Goal: Check status: Check status

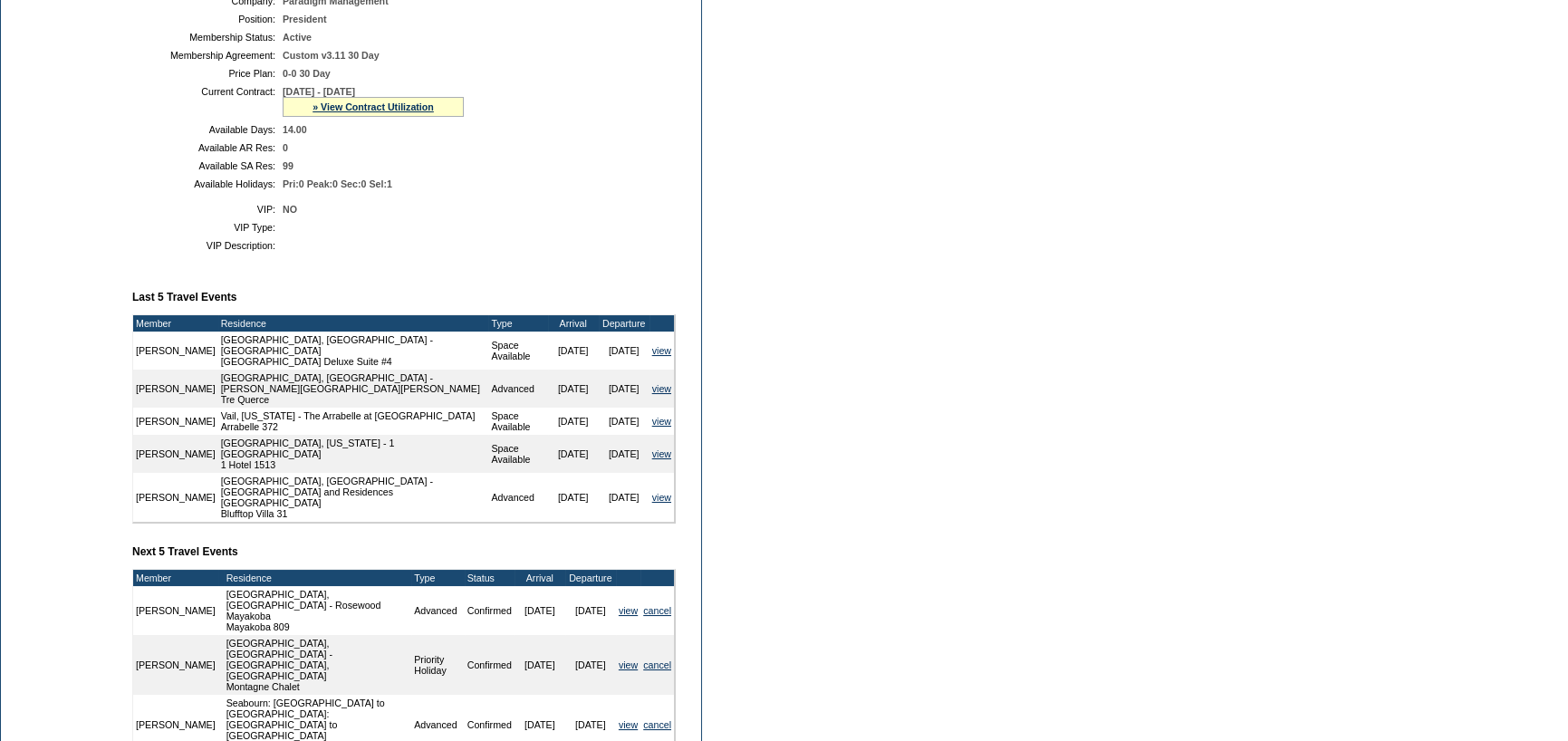
scroll to position [453, 0]
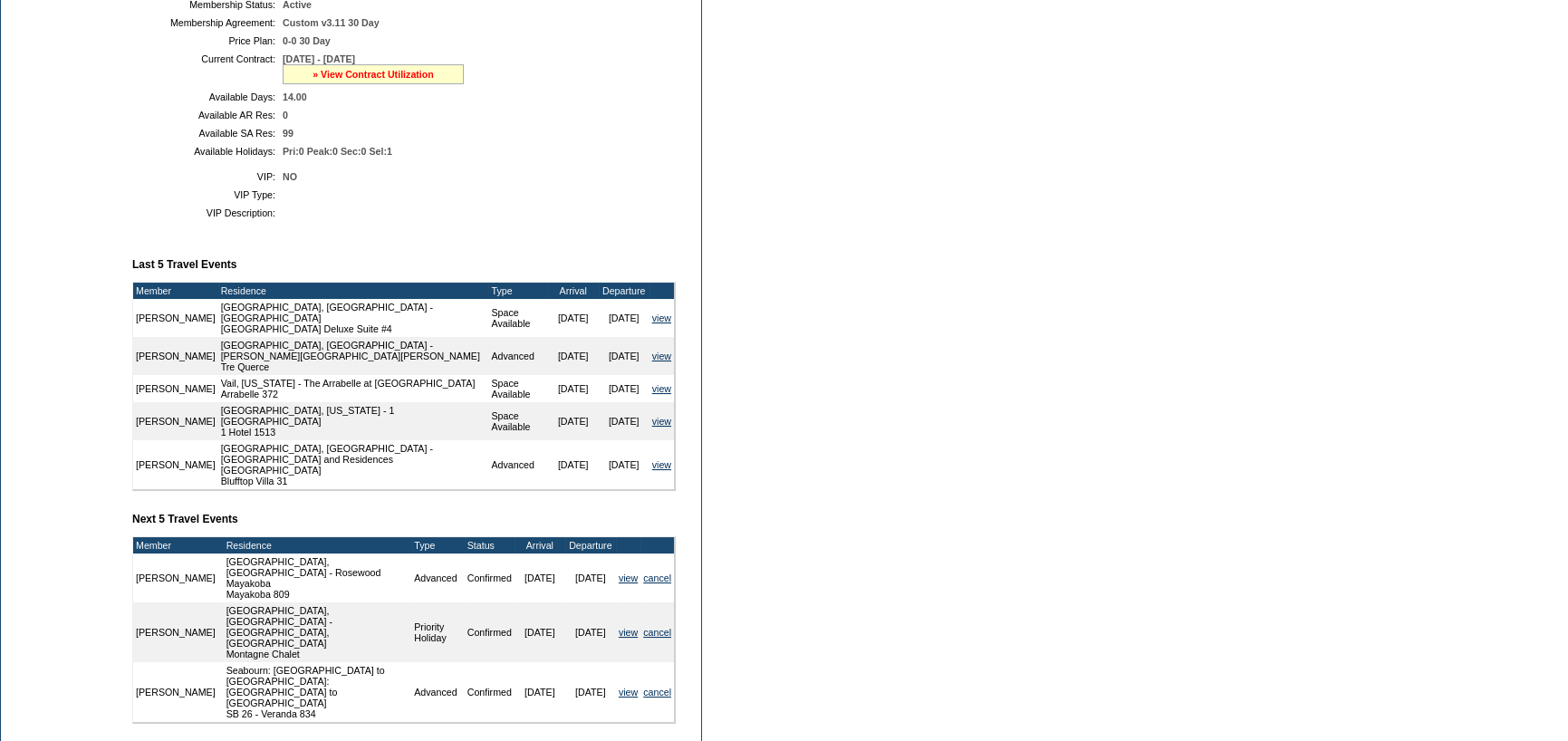
click at [388, 80] on link "» View Contract Utilization" at bounding box center [373, 74] width 121 height 11
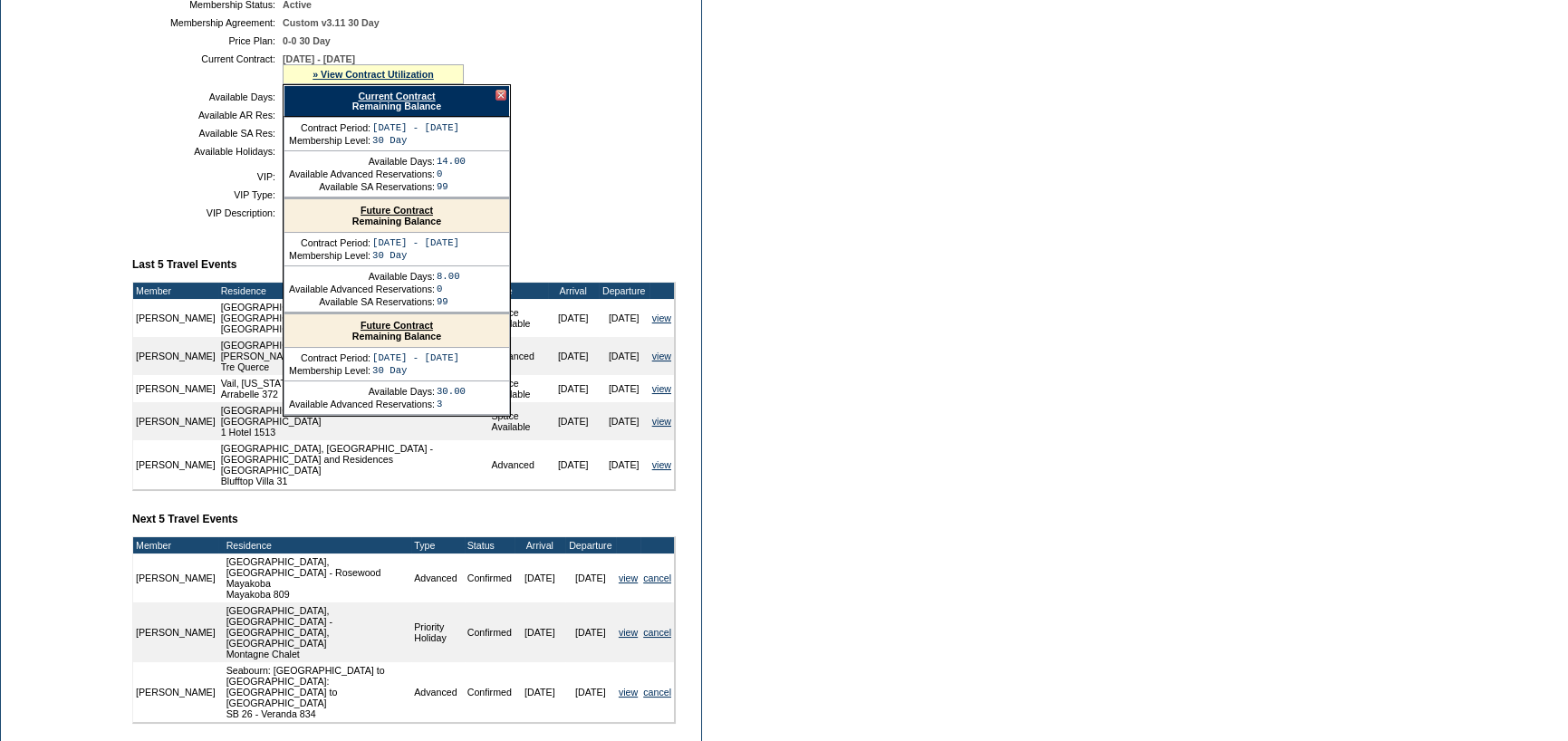
click at [381, 331] on link "Future Contract" at bounding box center [396, 325] width 72 height 11
click at [236, 234] on td "Member Account Details Primary Member: Member Since: [DATE] Member Name: [PERSO…" at bounding box center [412, 263] width 558 height 987
click at [499, 95] on div at bounding box center [501, 95] width 11 height 11
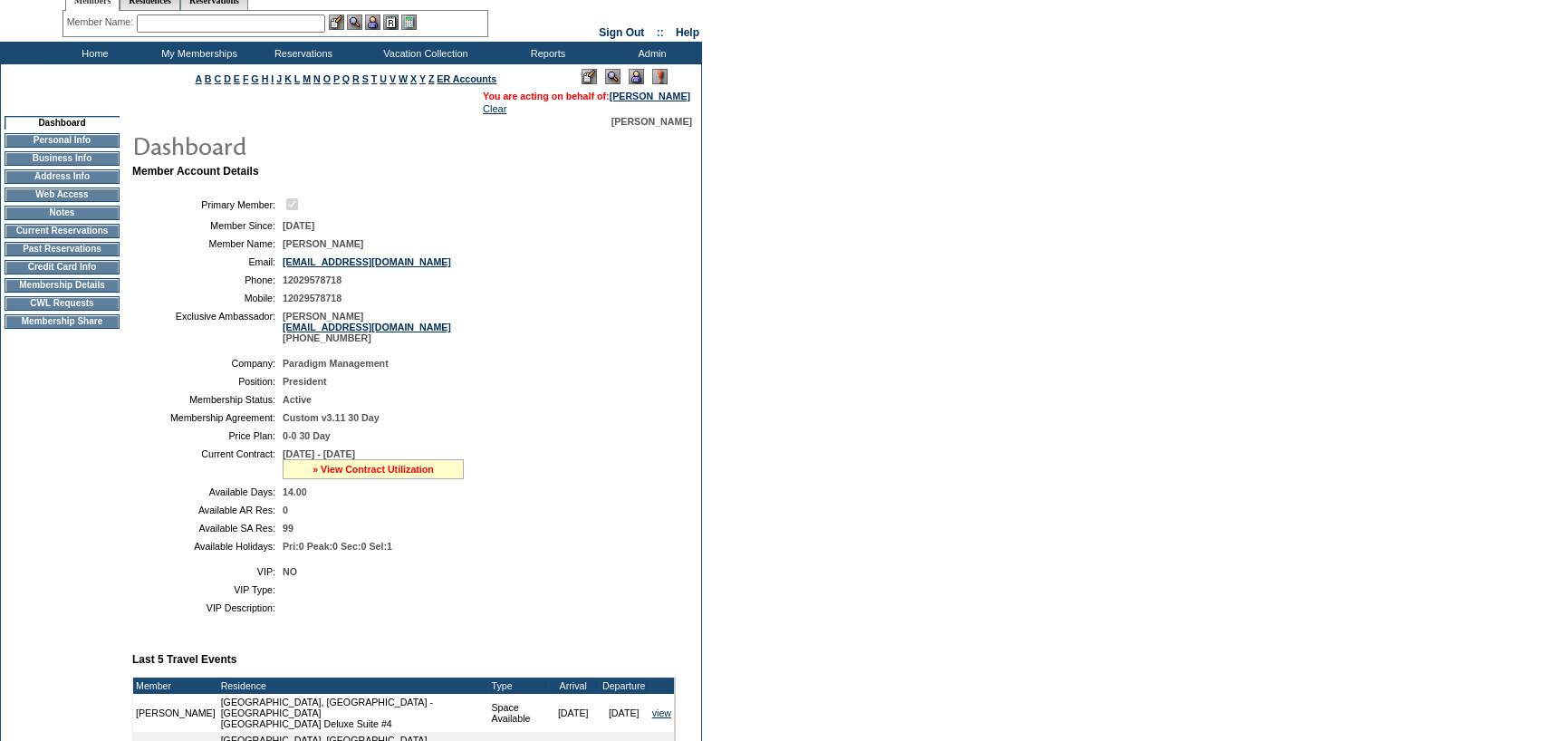
scroll to position [91, 0]
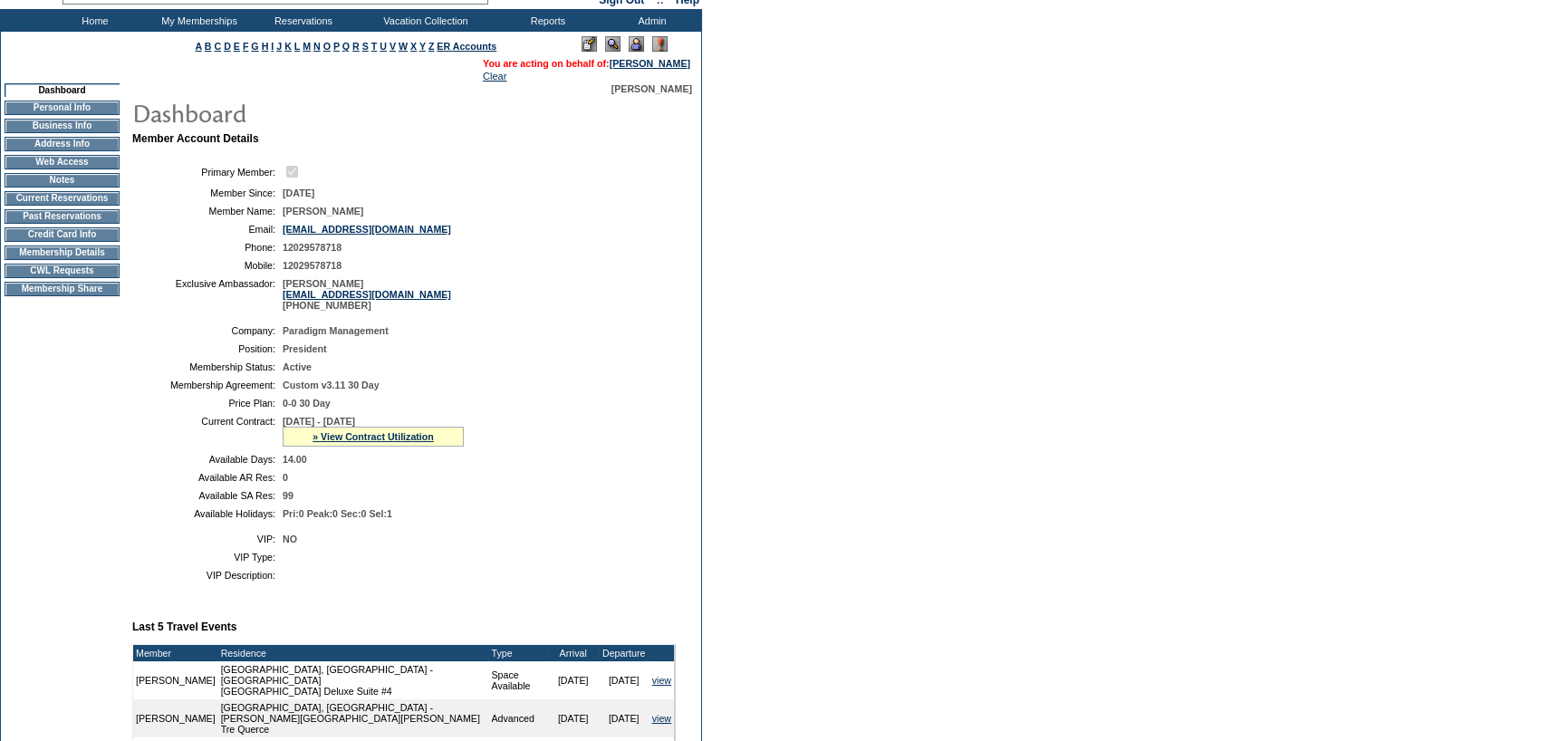
click at [385, 447] on div "» View Contract Utilization" at bounding box center [374, 436] width 181 height 20
click at [386, 442] on link "» View Contract Utilization" at bounding box center [373, 436] width 121 height 11
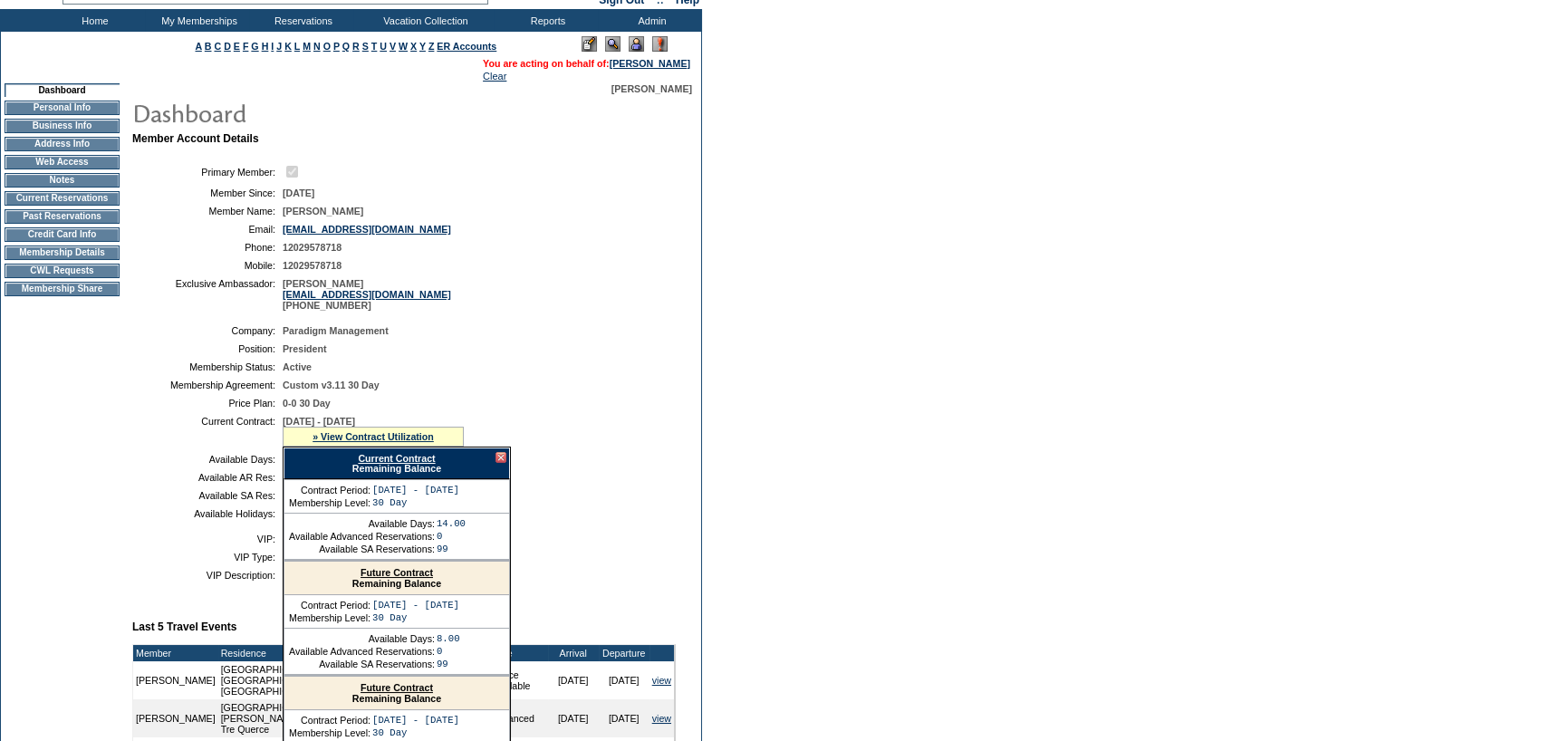
click at [388, 460] on link "Current Contract" at bounding box center [396, 458] width 77 height 11
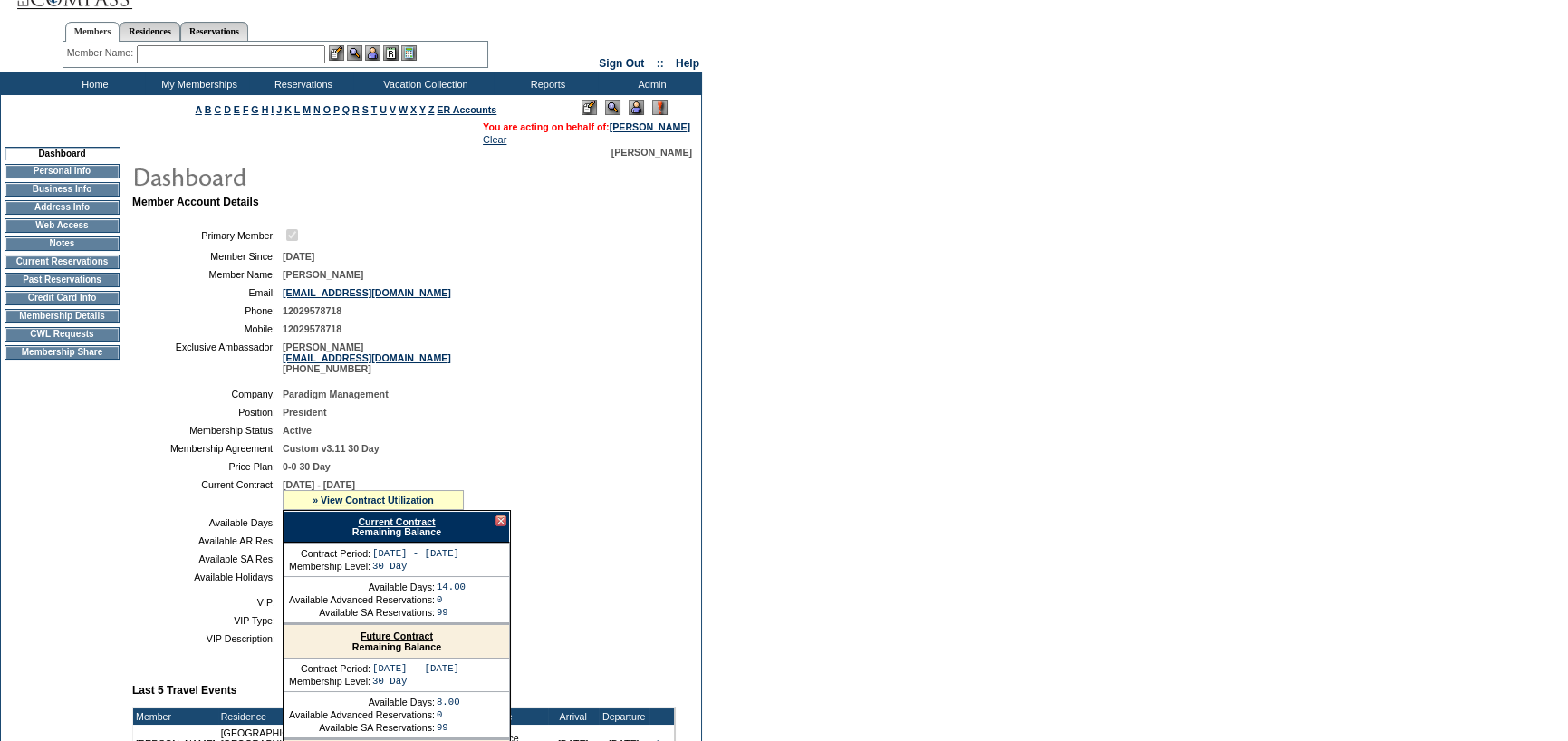
scroll to position [0, 0]
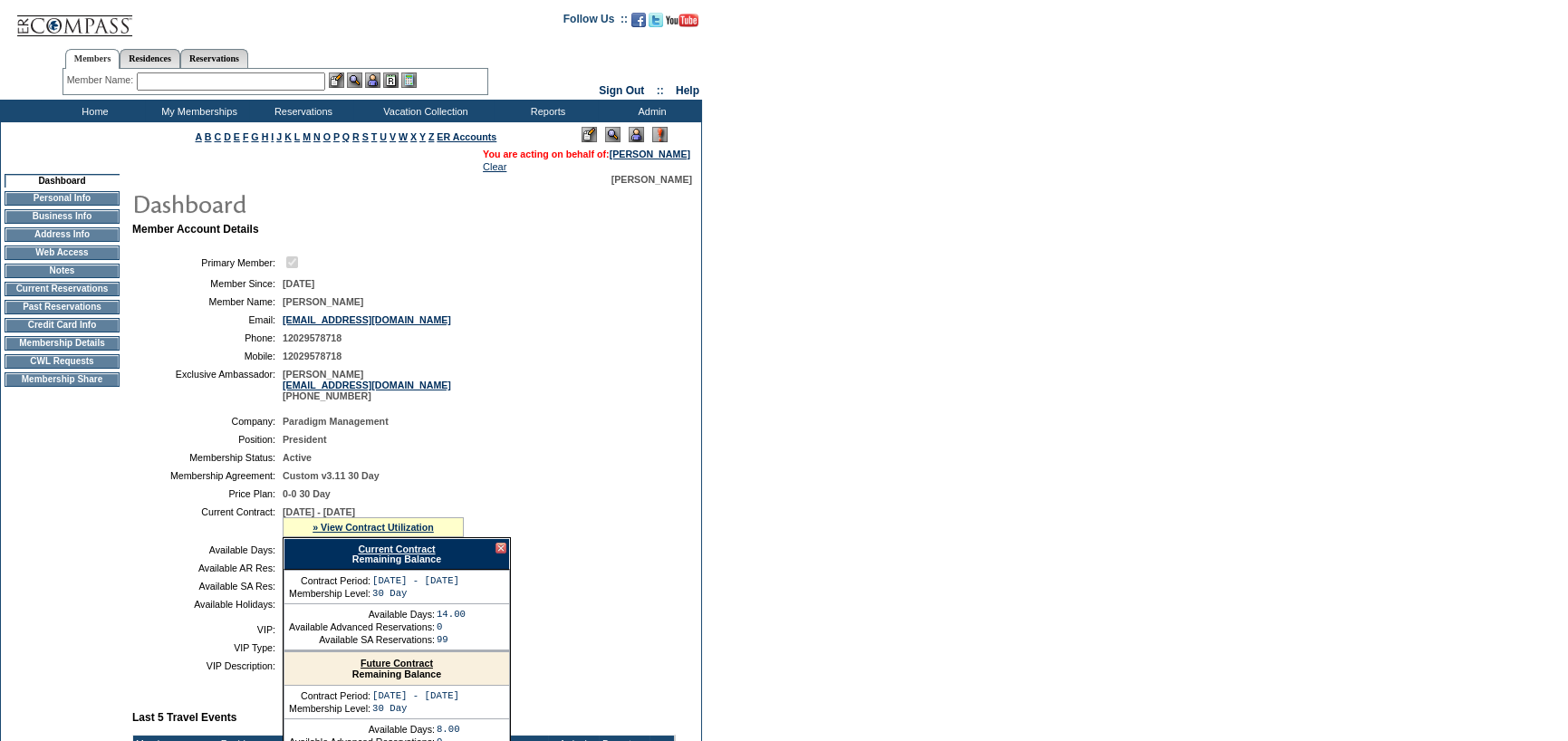
click at [163, 511] on td "Current Contract:" at bounding box center [207, 522] width 136 height 31
click at [232, 55] on link "Reservations" at bounding box center [215, 58] width 68 height 19
click at [150, 82] on input "text" at bounding box center [173, 81] width 80 height 19
paste input "1793446"
type input "1793446"
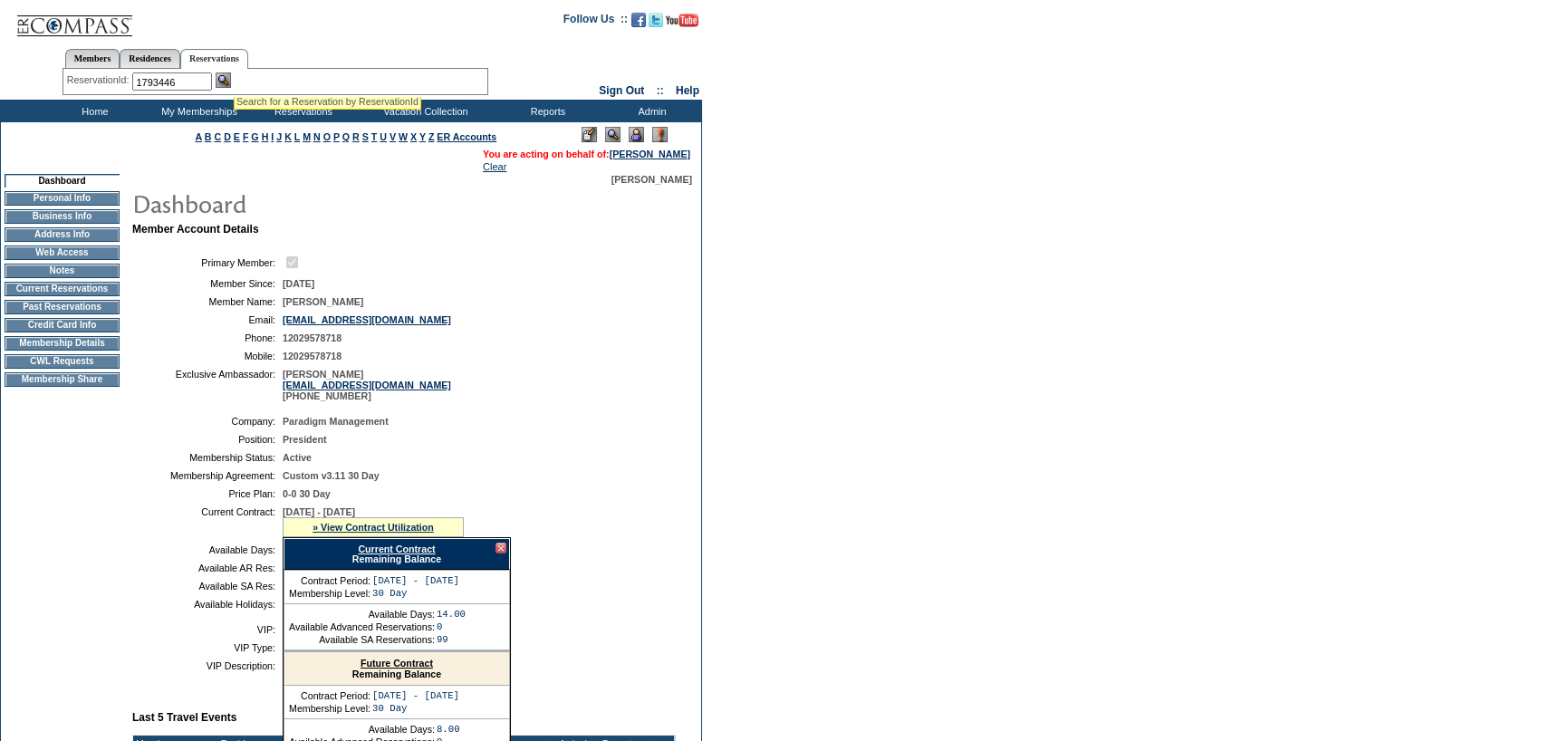
click at [226, 72] on img at bounding box center [223, 80] width 16 height 16
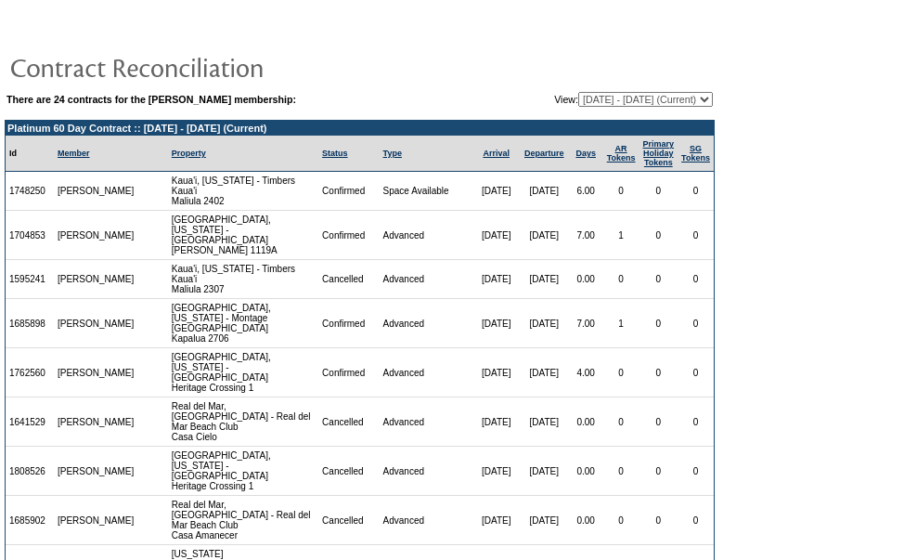
scroll to position [110, 0]
